Goal: Transaction & Acquisition: Purchase product/service

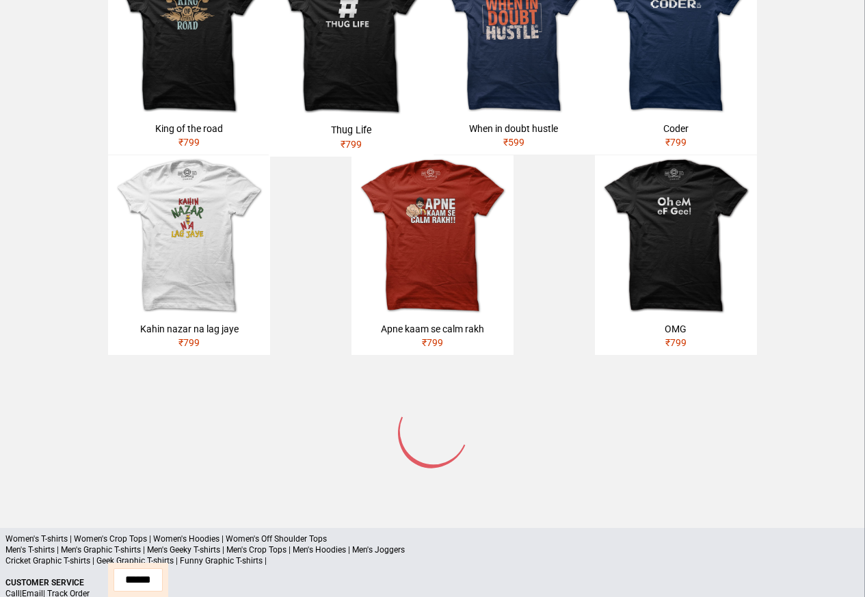
scroll to position [575, 0]
